Goal: Register for event/course

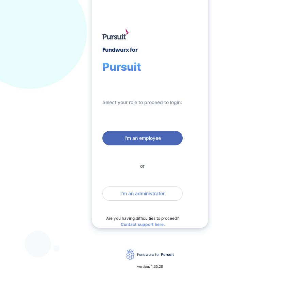
click at [158, 140] on span "I'm an employee" at bounding box center [142, 138] width 36 height 7
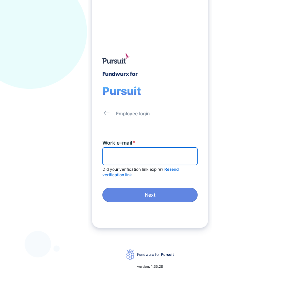
click at [139, 157] on input "text" at bounding box center [149, 156] width 89 height 11
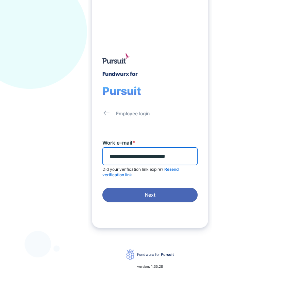
type input "**********"
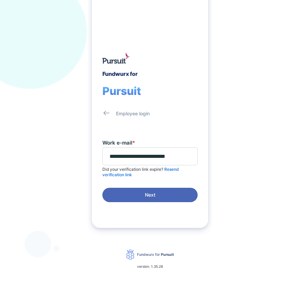
click at [157, 192] on span "Next" at bounding box center [150, 194] width 86 height 7
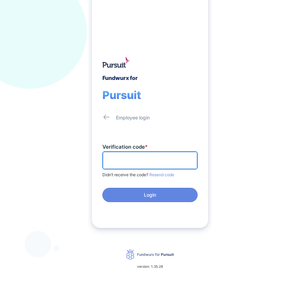
click at [145, 160] on input "text" at bounding box center [149, 160] width 89 height 11
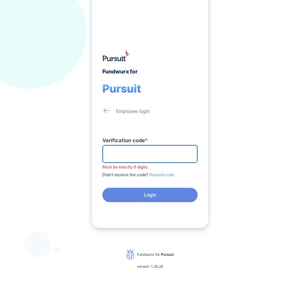
click at [146, 150] on input "text" at bounding box center [149, 154] width 89 height 11
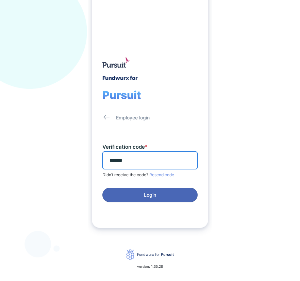
type input "******"
click at [153, 195] on span "Login" at bounding box center [150, 194] width 12 height 7
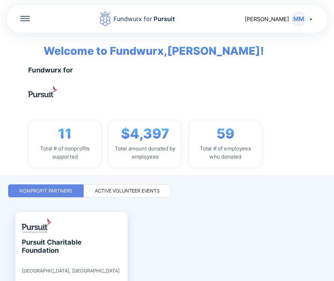
click at [17, 17] on div "Fundwurx for Pursuit [PERSON_NAME] MM" at bounding box center [167, 18] width 321 height 29
click at [20, 18] on icon at bounding box center [25, 18] width 10 height 5
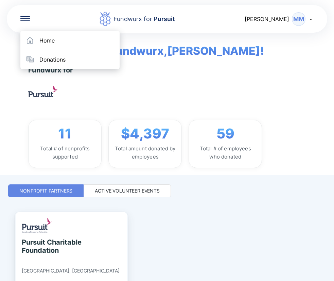
click at [142, 149] on div "Total amount donated by employees" at bounding box center [145, 153] width 62 height 16
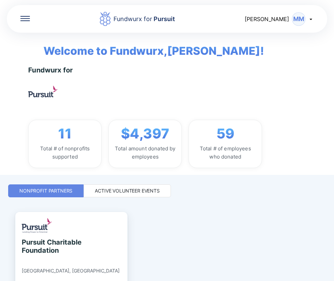
click at [147, 193] on div "Active Volunteer Events" at bounding box center [127, 190] width 65 height 7
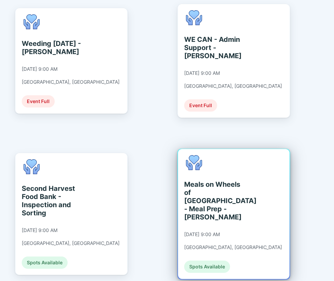
scroll to position [442, 0]
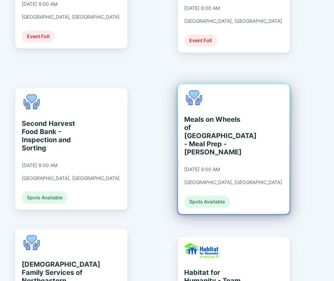
click at [210, 124] on div "Meals on Wheels of [GEOGRAPHIC_DATA] - Meal Prep - [PERSON_NAME]" at bounding box center [215, 135] width 62 height 41
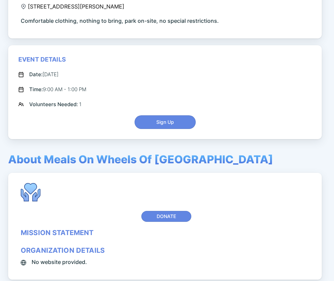
scroll to position [144, 0]
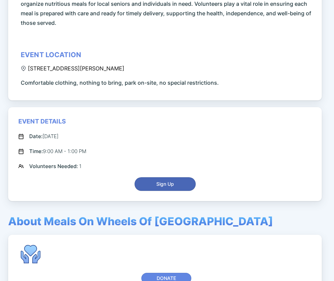
click at [155, 182] on span "Sign Up" at bounding box center [165, 184] width 52 height 7
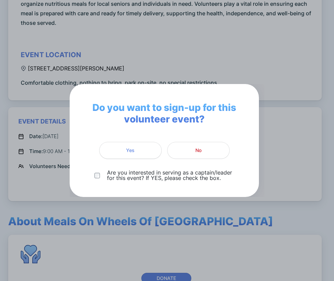
click at [142, 153] on span "Yes" at bounding box center [131, 150] width 54 height 7
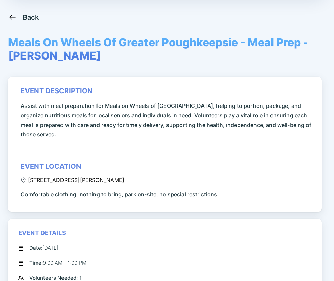
scroll to position [0, 0]
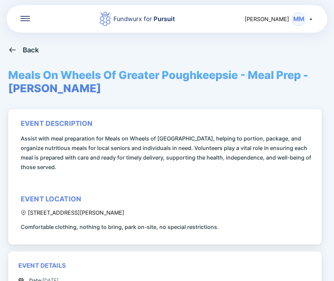
click at [10, 47] on icon at bounding box center [12, 50] width 9 height 9
